Goal: Entertainment & Leisure: Consume media (video, audio)

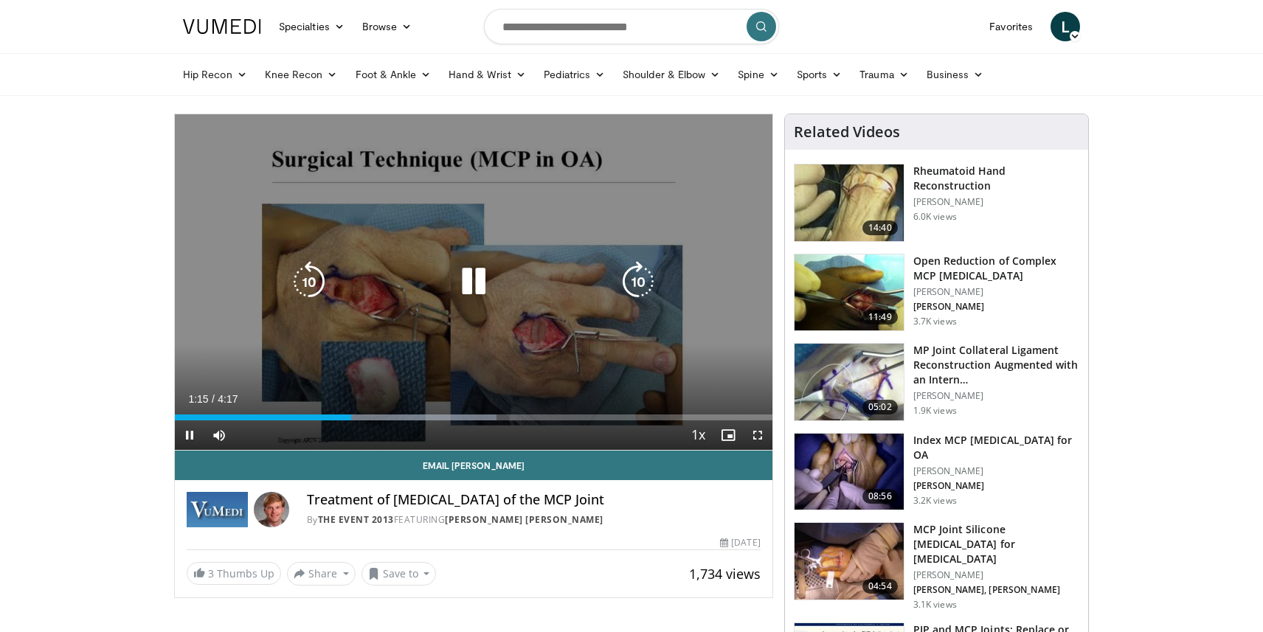
click at [469, 278] on icon "Video Player" at bounding box center [473, 281] width 41 height 41
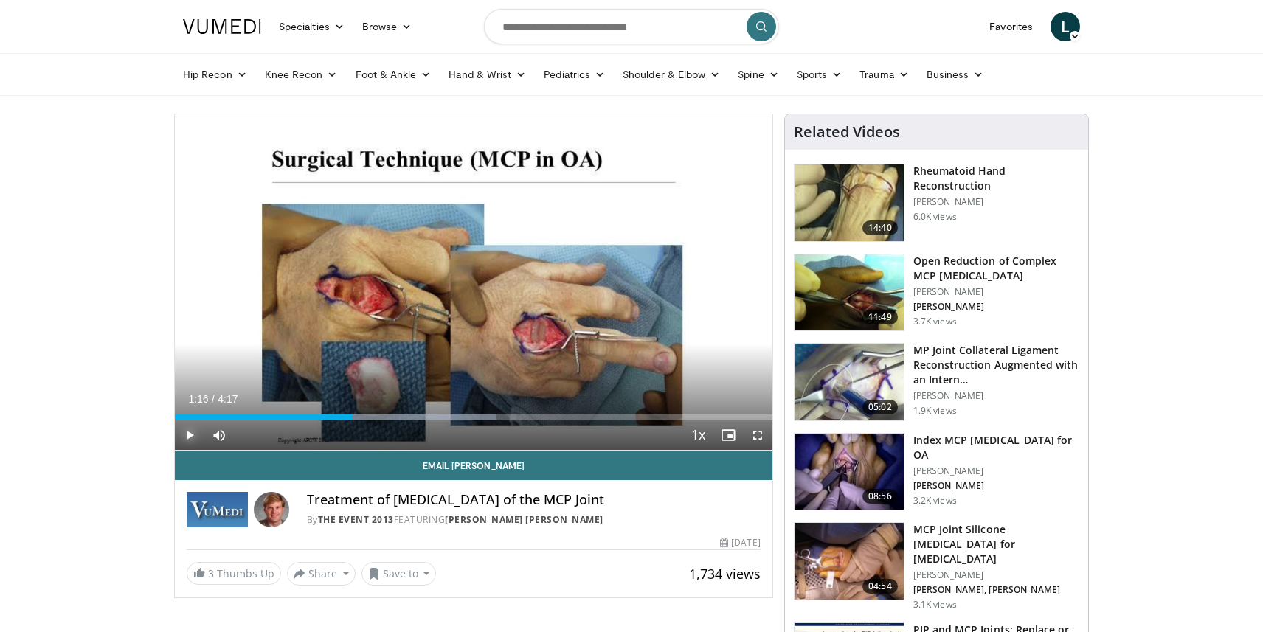
click at [190, 437] on span "Video Player" at bounding box center [190, 435] width 30 height 30
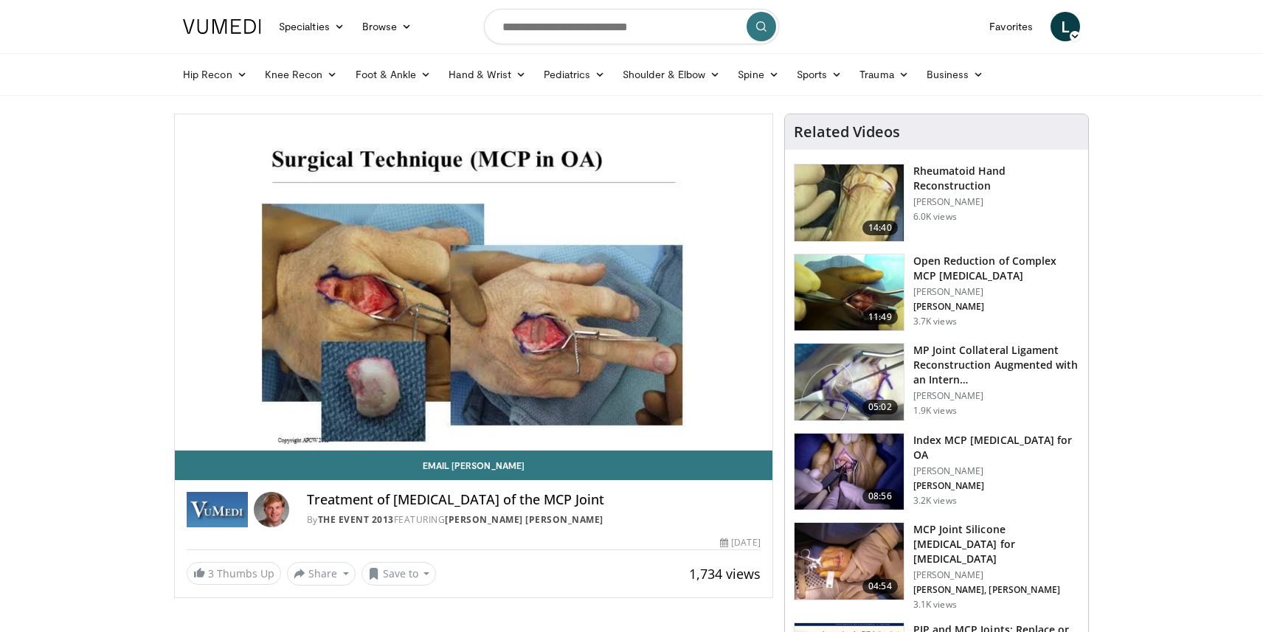
click at [190, 437] on video-js "**********" at bounding box center [473, 282] width 597 height 336
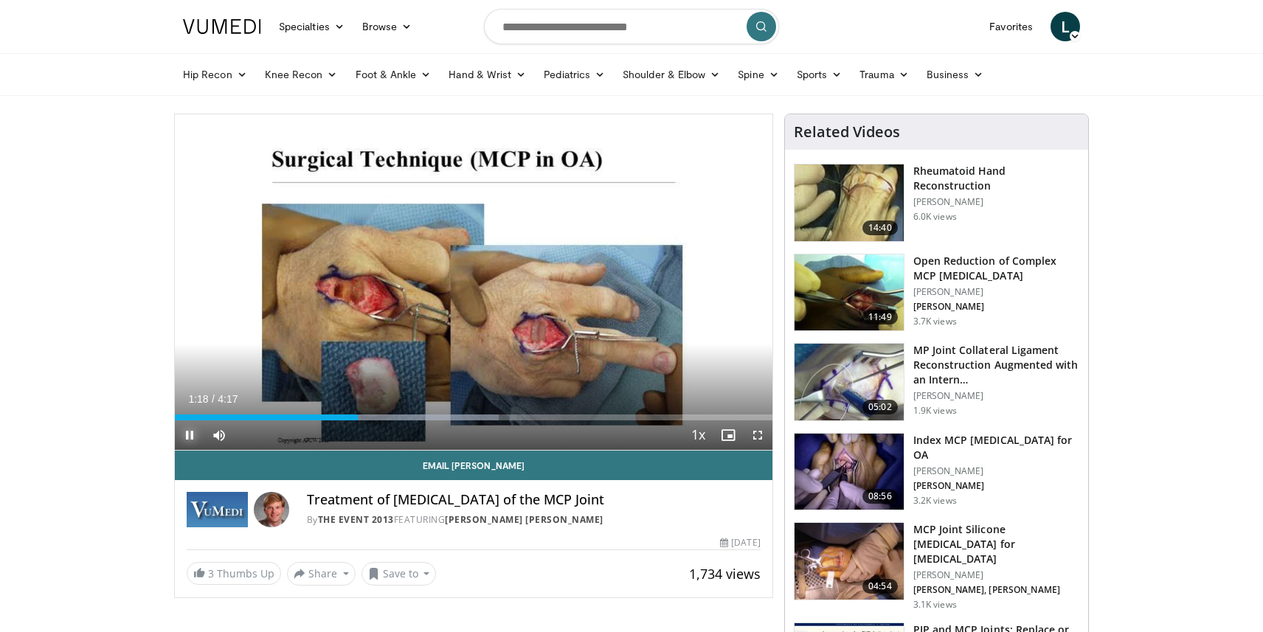
click at [190, 438] on span "Video Player" at bounding box center [190, 435] width 30 height 30
click at [186, 434] on span "Video Player" at bounding box center [190, 435] width 30 height 30
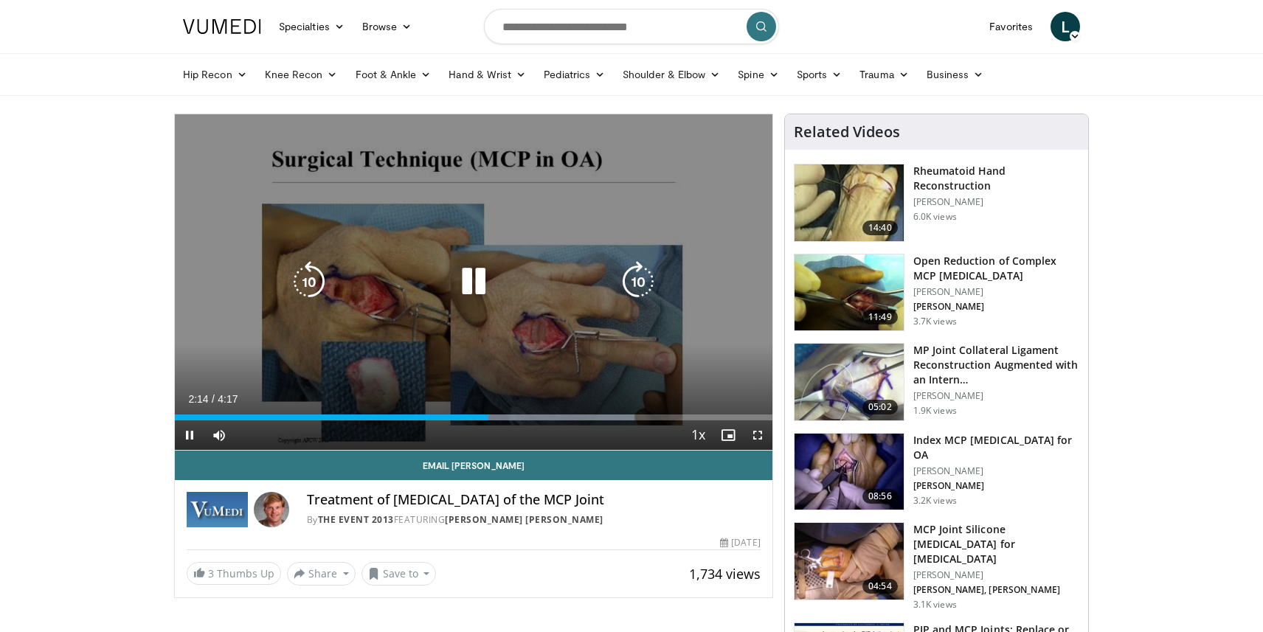
click at [314, 282] on icon "Video Player" at bounding box center [308, 281] width 41 height 41
click at [308, 276] on icon "Video Player" at bounding box center [308, 281] width 41 height 41
click at [470, 289] on icon "Video Player" at bounding box center [473, 281] width 41 height 41
click at [470, 290] on icon "Video Player" at bounding box center [473, 281] width 41 height 41
click at [474, 280] on icon "Video Player" at bounding box center [473, 281] width 41 height 41
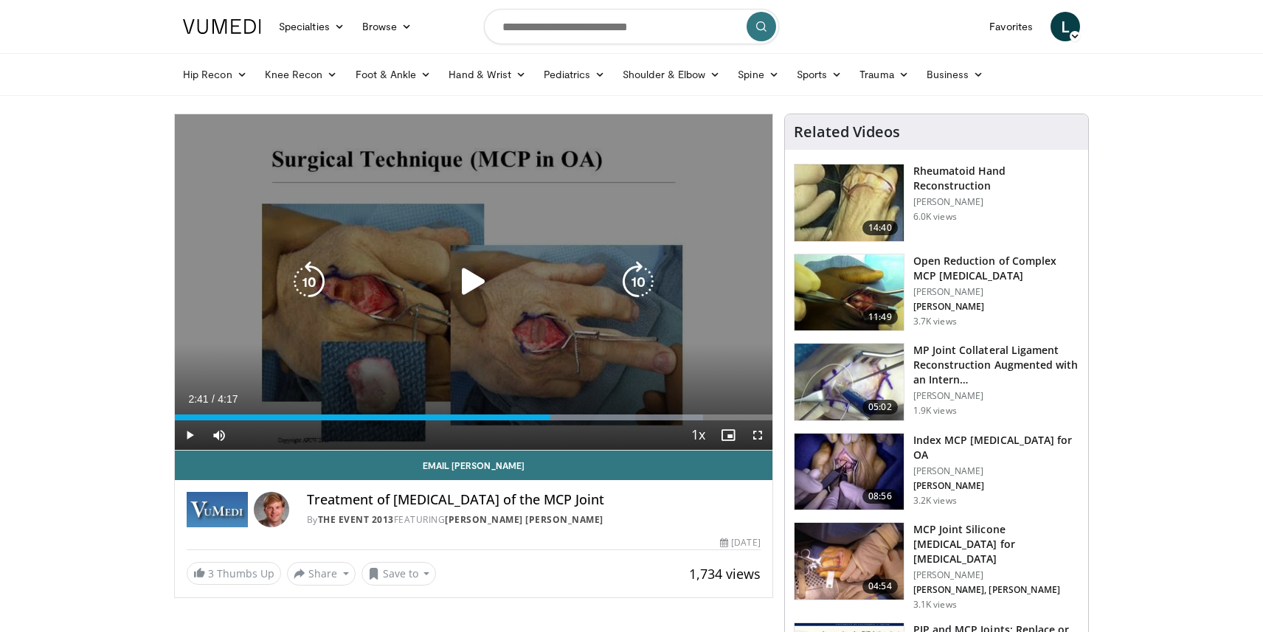
click at [471, 265] on icon "Video Player" at bounding box center [473, 281] width 41 height 41
click at [479, 290] on icon "Video Player" at bounding box center [473, 281] width 41 height 41
click at [466, 286] on icon "Video Player" at bounding box center [473, 281] width 41 height 41
click at [328, 286] on icon "Video Player" at bounding box center [308, 281] width 41 height 41
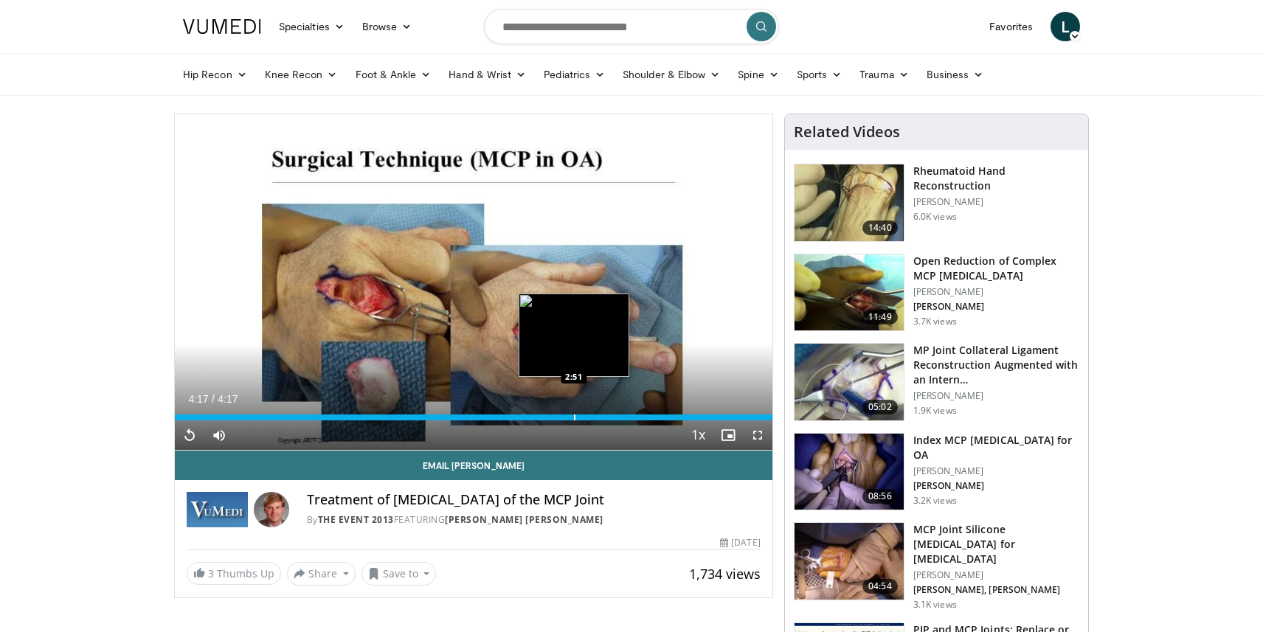
click at [574, 418] on div "Progress Bar" at bounding box center [574, 418] width 1 height 6
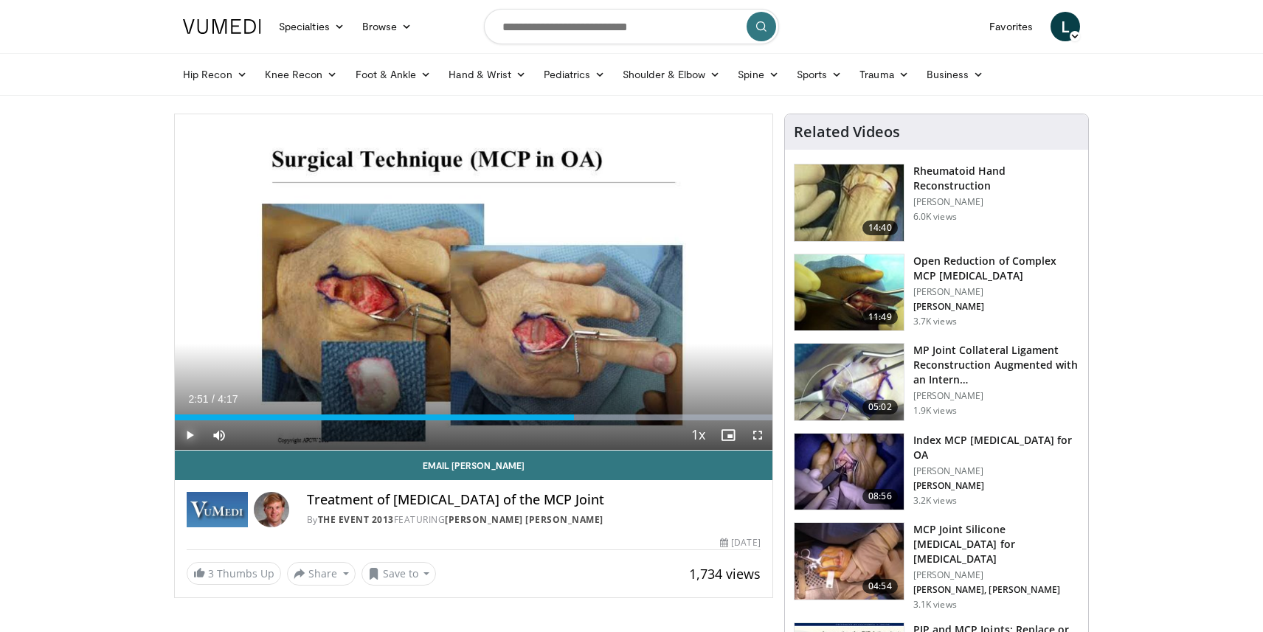
click at [195, 429] on span "Video Player" at bounding box center [190, 435] width 30 height 30
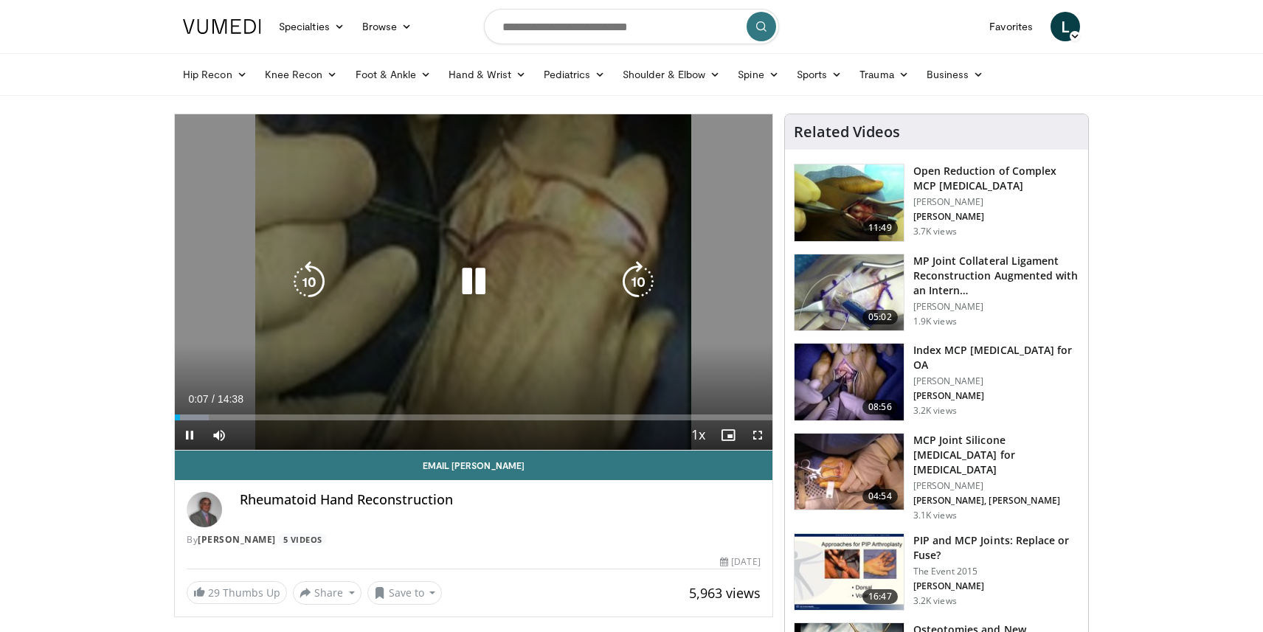
click at [325, 270] on icon "Video Player" at bounding box center [308, 281] width 41 height 41
click at [299, 269] on icon "Video Player" at bounding box center [308, 281] width 41 height 41
